Goal: Task Accomplishment & Management: Use online tool/utility

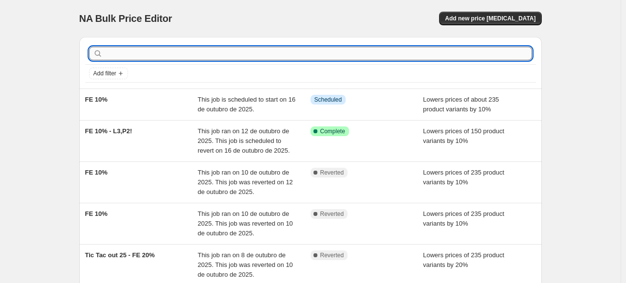
click at [237, 53] on input "text" at bounding box center [319, 54] width 428 height 14
type input "pv"
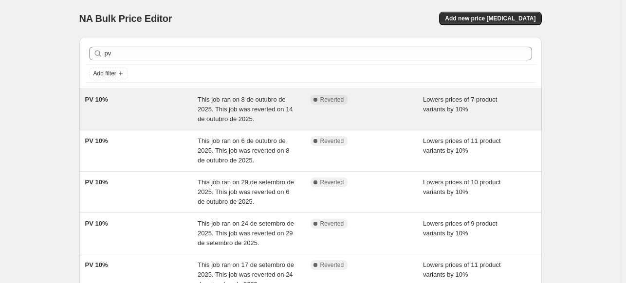
click at [146, 100] on div "PV 10%" at bounding box center [141, 109] width 113 height 29
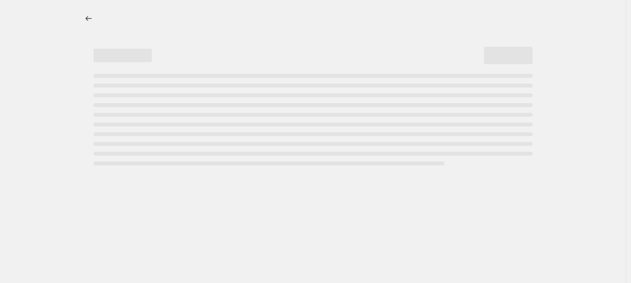
select select "percentage"
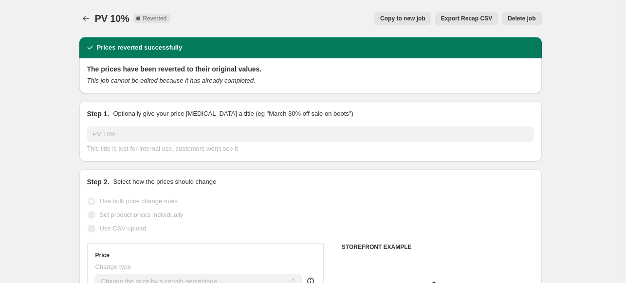
select select "collection"
click at [425, 19] on span "Copy to new job" at bounding box center [402, 19] width 45 height 8
select select "percentage"
select select "collection"
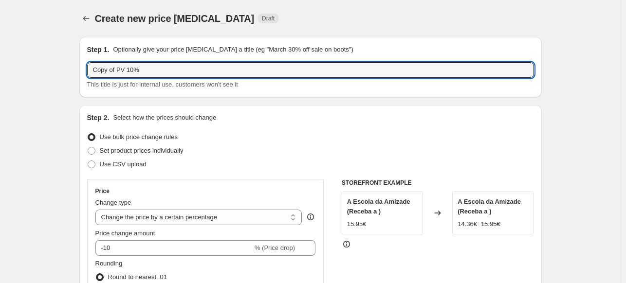
drag, startPoint x: 120, startPoint y: 69, endPoint x: 76, endPoint y: 74, distance: 43.6
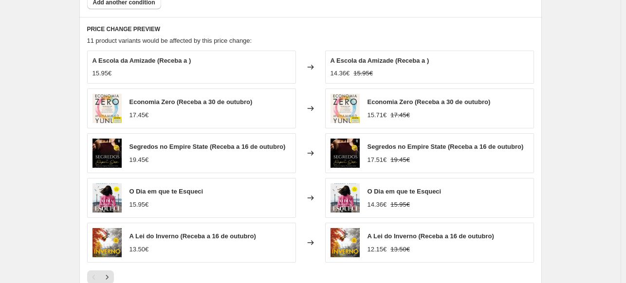
scroll to position [792, 0]
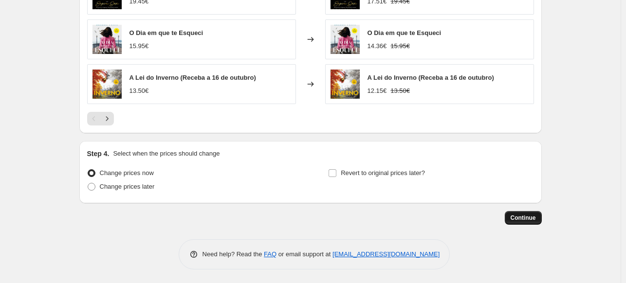
type input "PV 10%"
click at [530, 216] on span "Continue" at bounding box center [523, 218] width 25 height 8
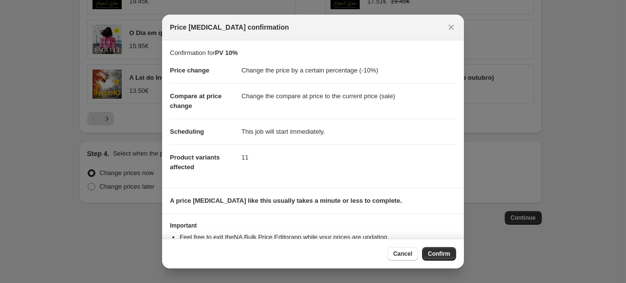
click at [449, 255] on span "Confirm" at bounding box center [439, 254] width 22 height 8
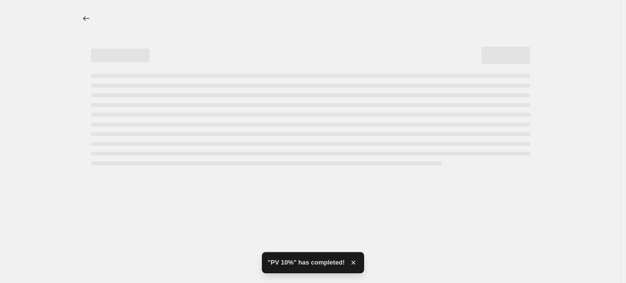
select select "percentage"
select select "collection"
